Goal: Information Seeking & Learning: Learn about a topic

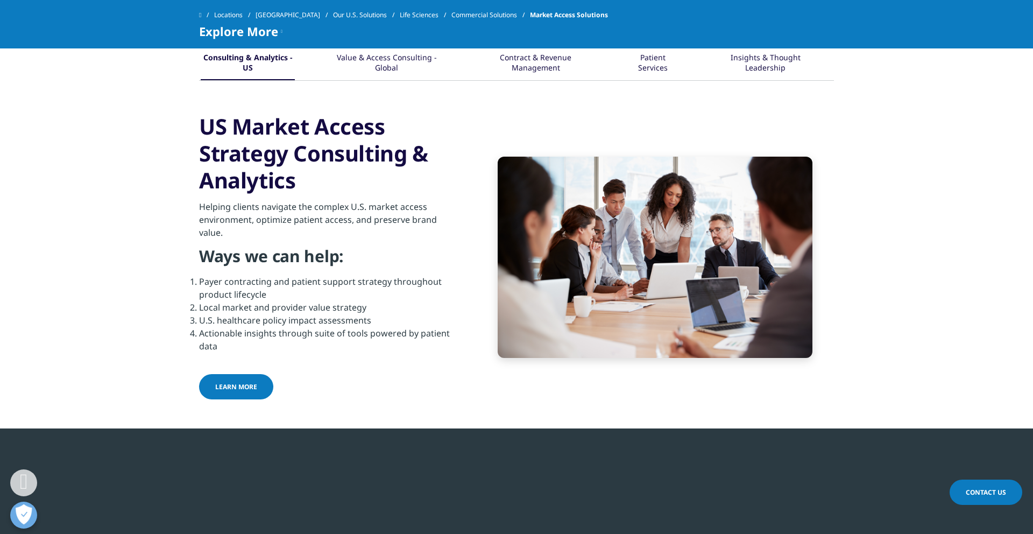
scroll to position [454, 0]
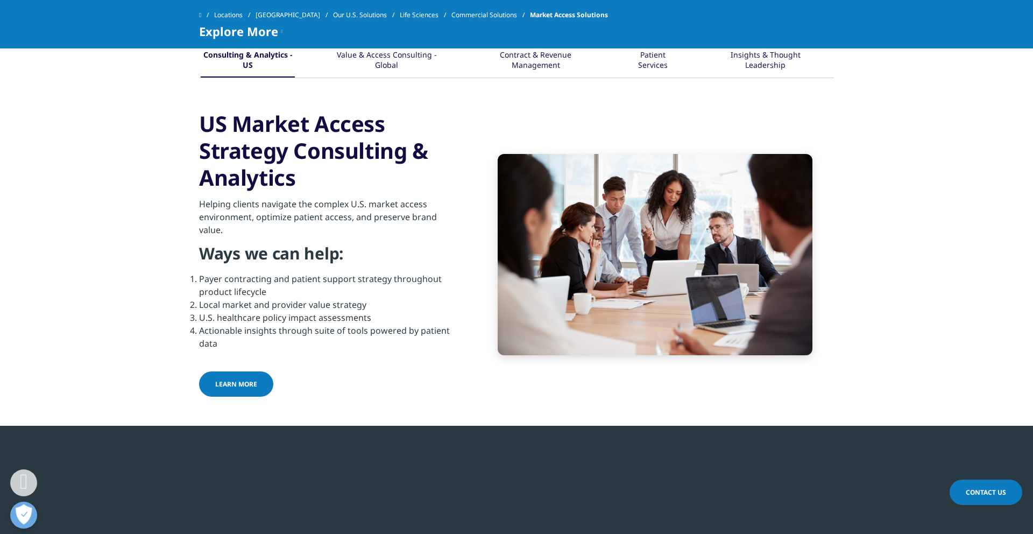
click at [233, 384] on span "LEARN MORE" at bounding box center [236, 383] width 42 height 9
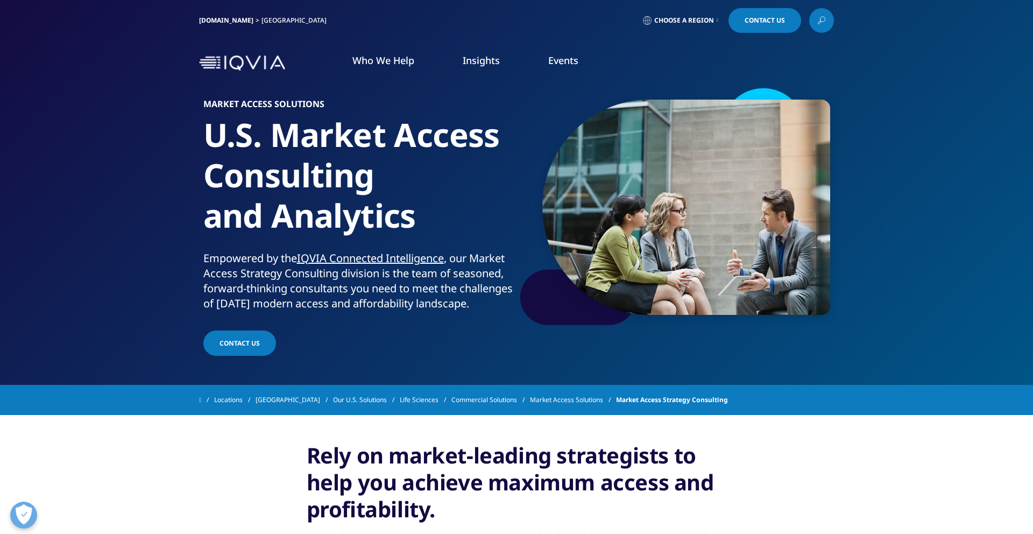
click at [277, 185] on link "DISCOVER INSIGHTS" at bounding box center [367, 184] width 215 height 9
click at [235, 348] on span "Contact Us" at bounding box center [240, 342] width 40 height 9
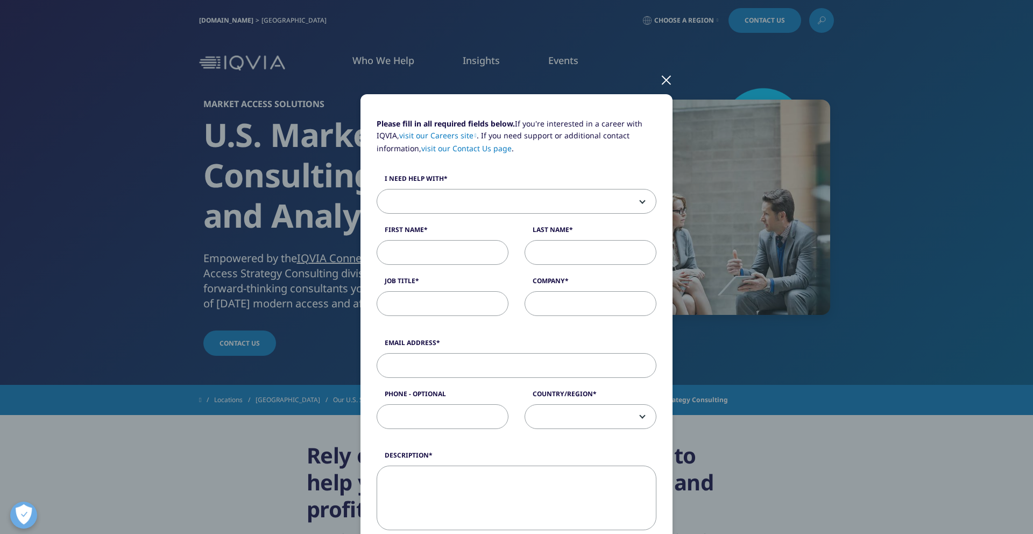
scroll to position [8, 0]
click at [669, 77] on div at bounding box center [666, 78] width 12 height 30
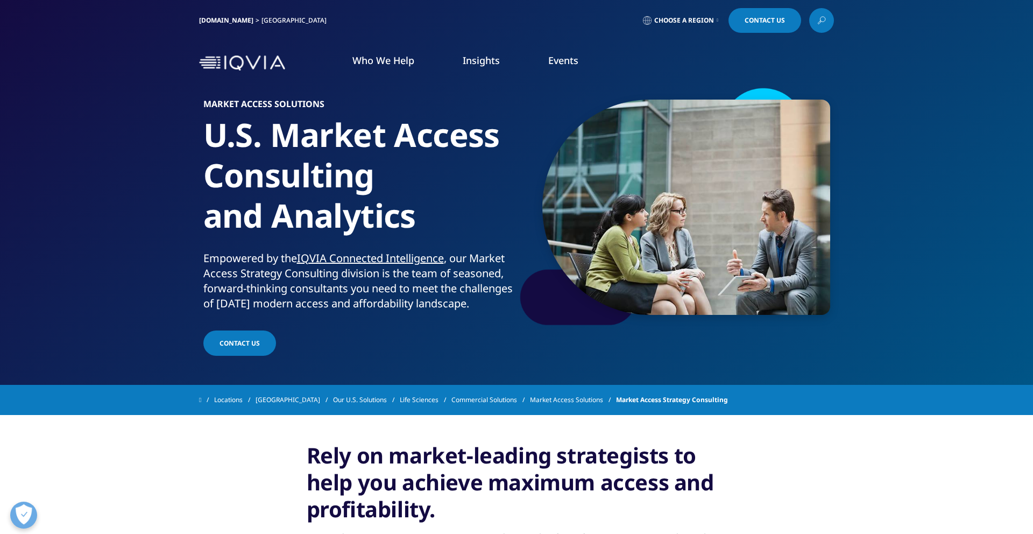
click at [677, 23] on span "Choose a Region" at bounding box center [684, 20] width 60 height 9
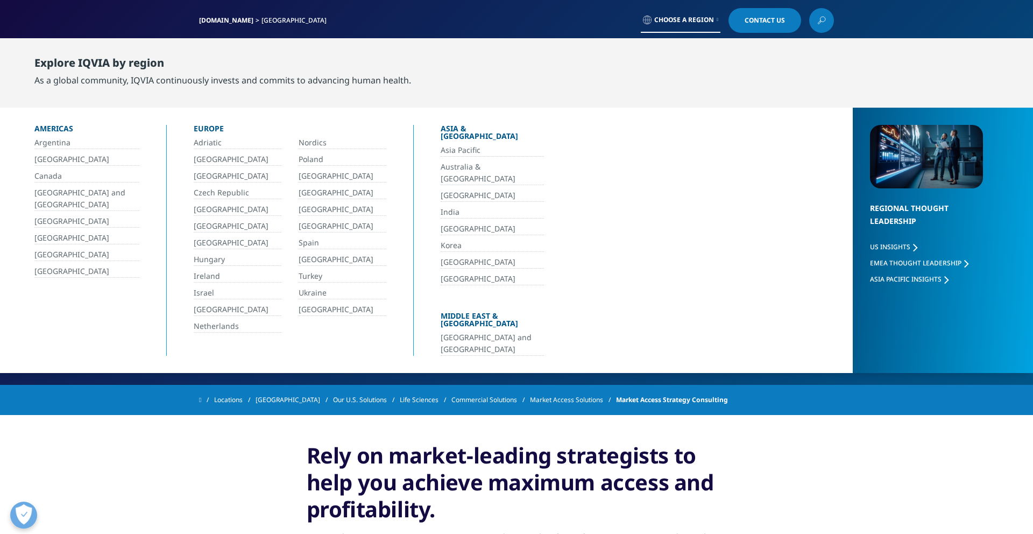
click at [70, 270] on link "[GEOGRAPHIC_DATA]" at bounding box center [86, 271] width 105 height 12
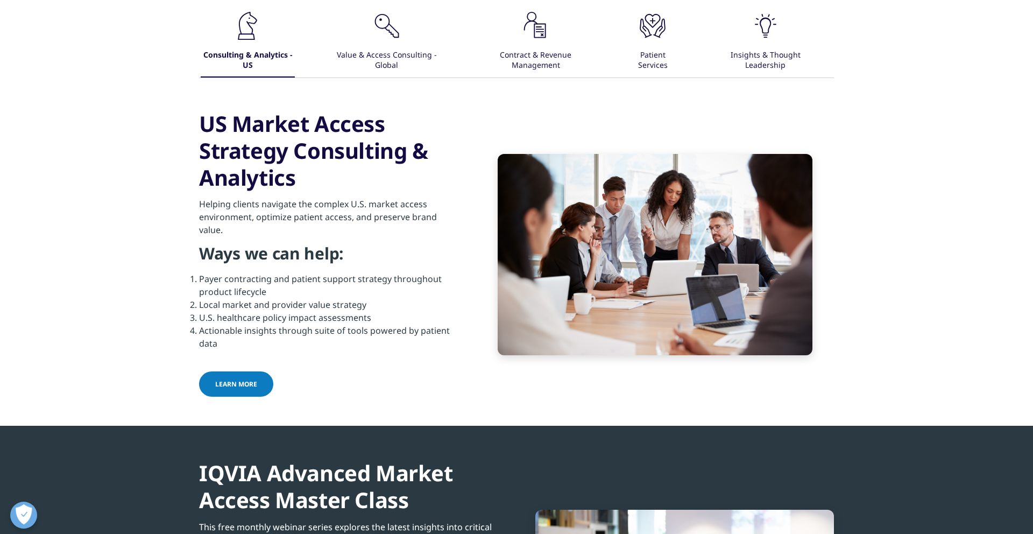
scroll to position [454, 0]
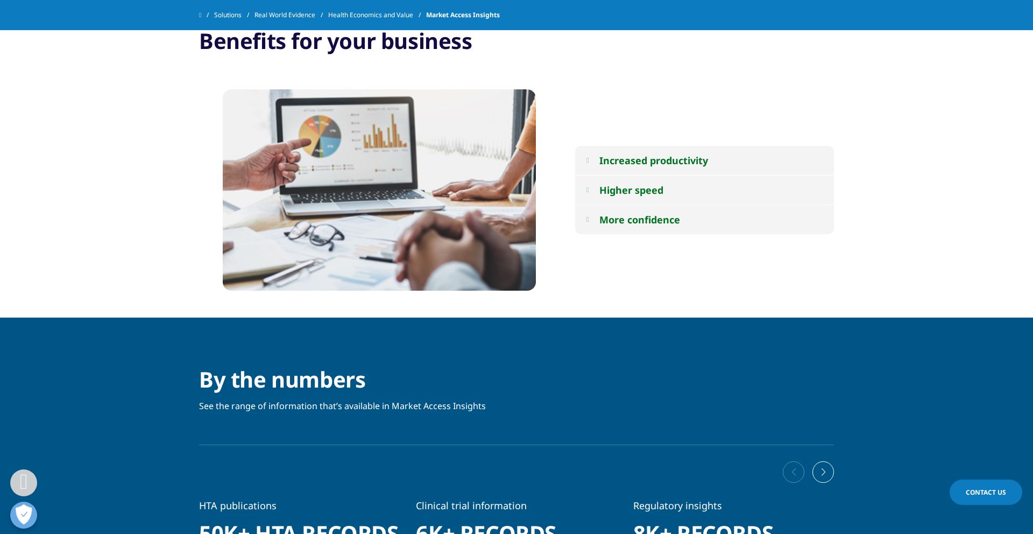
scroll to position [1107, 0]
